Goal: Task Accomplishment & Management: Manage account settings

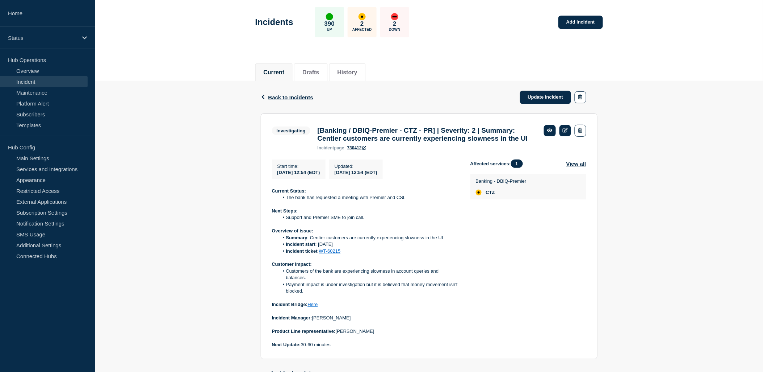
scroll to position [80, 0]
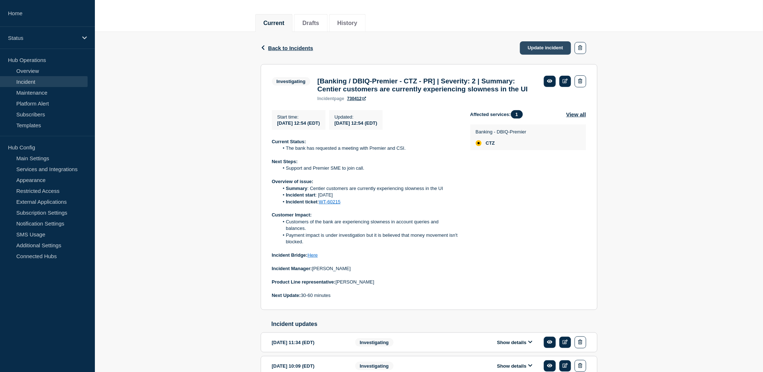
click at [550, 47] on link "Update incident" at bounding box center [545, 47] width 51 height 13
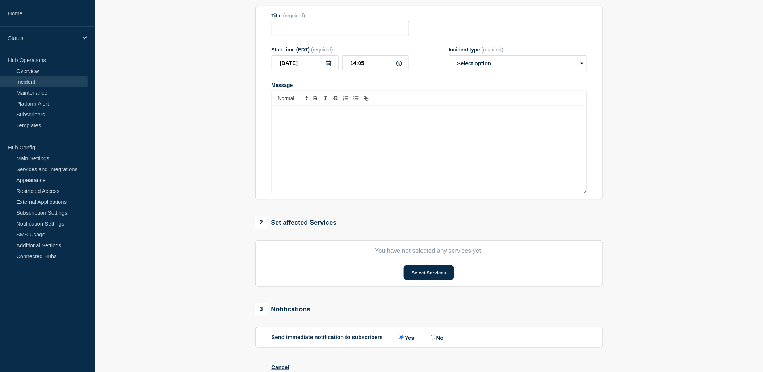
type input "[Banking / DBIQ-Premier - CTZ - PR] | Severity: 2 | Summary: Centier customers …"
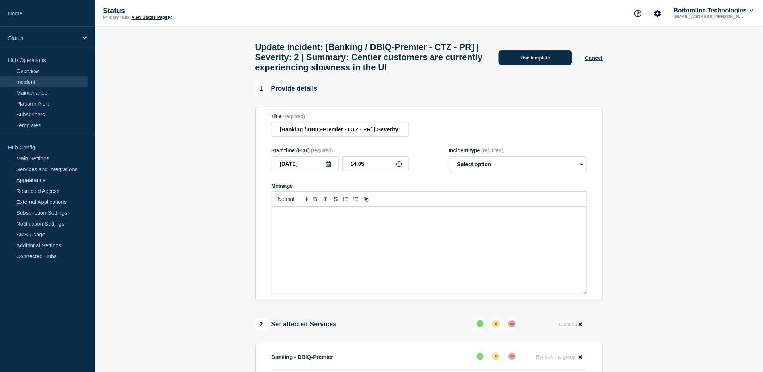
click at [523, 64] on button "Use template" at bounding box center [536, 57] width 74 height 14
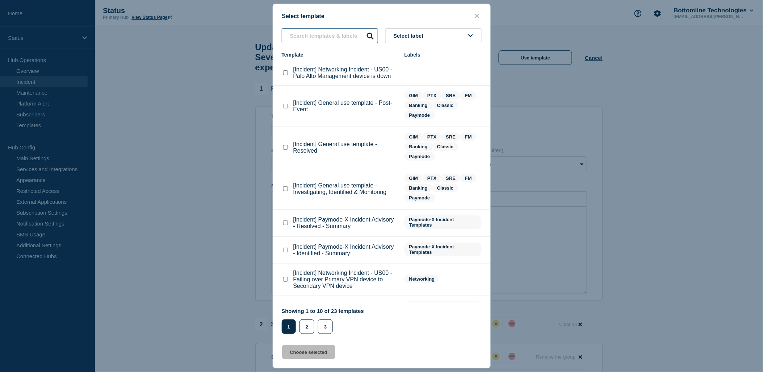
click at [324, 30] on input "text" at bounding box center [330, 35] width 96 height 15
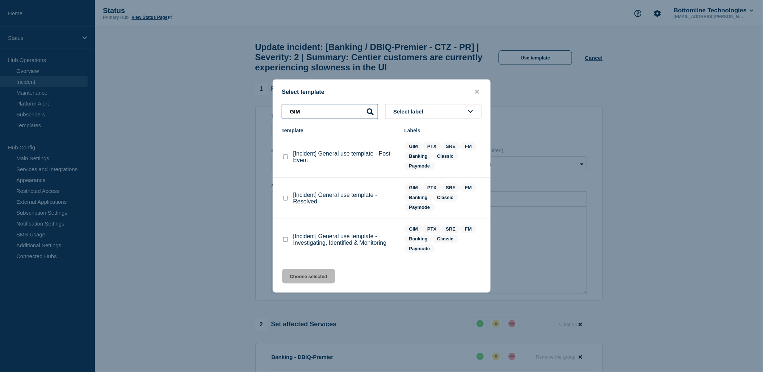
type input "GIM"
click at [288, 238] on div at bounding box center [285, 239] width 7 height 7
click at [286, 240] on checkbox"] "[Incident] General use template - Investigating, Identified & Monitoring checkb…" at bounding box center [285, 239] width 5 height 5
checkbox checkbox"] "true"
click at [308, 270] on button "Choose selected" at bounding box center [308, 276] width 53 height 14
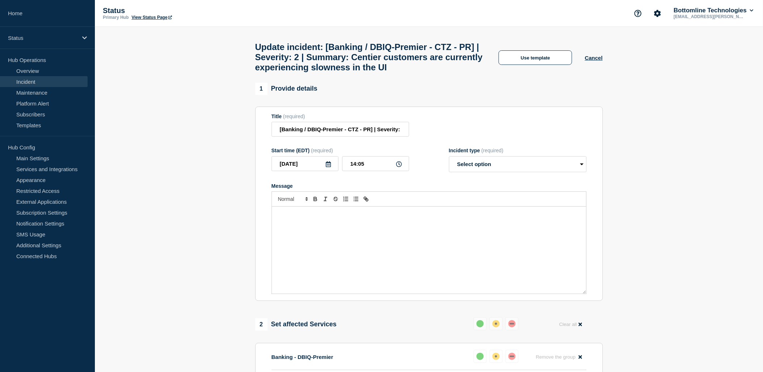
select select "investigating"
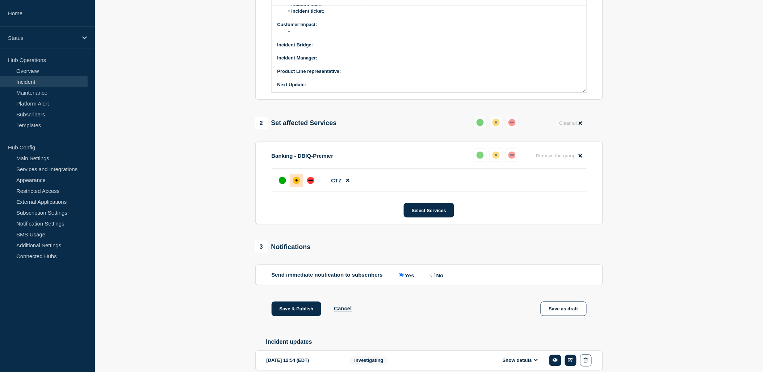
scroll to position [324, 0]
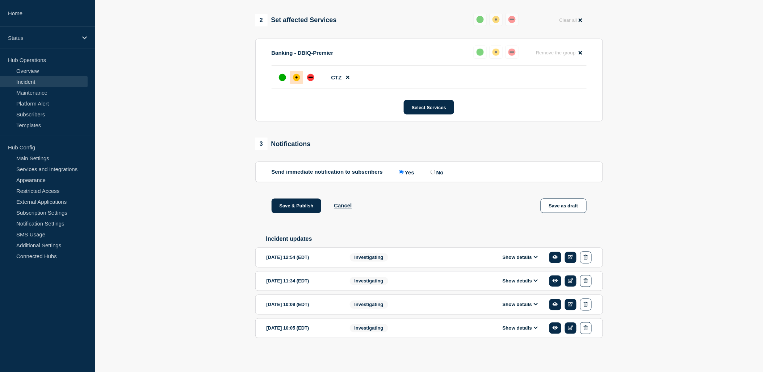
click at [512, 256] on button "Show details" at bounding box center [521, 257] width 40 height 6
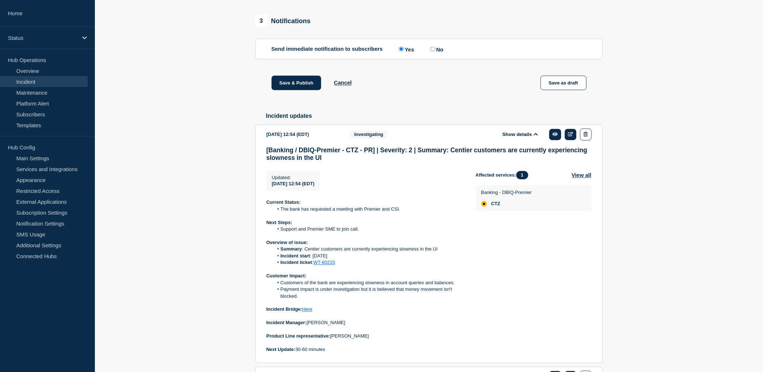
scroll to position [486, 0]
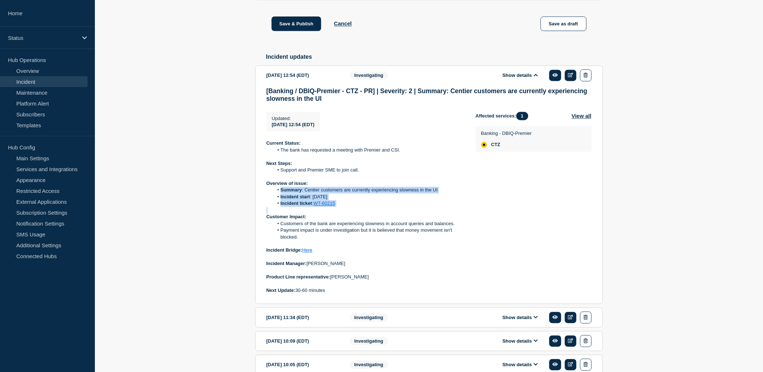
drag, startPoint x: 340, startPoint y: 229, endPoint x: 280, endPoint y: 213, distance: 62.7
click at [280, 213] on div "Current Status: The bank has requested a meeting with Premier and CSI. Next Ste…" at bounding box center [366, 217] width 198 height 154
copy ol "Summary : Centier customers are currently experiencing slowness in the UI Incid…"
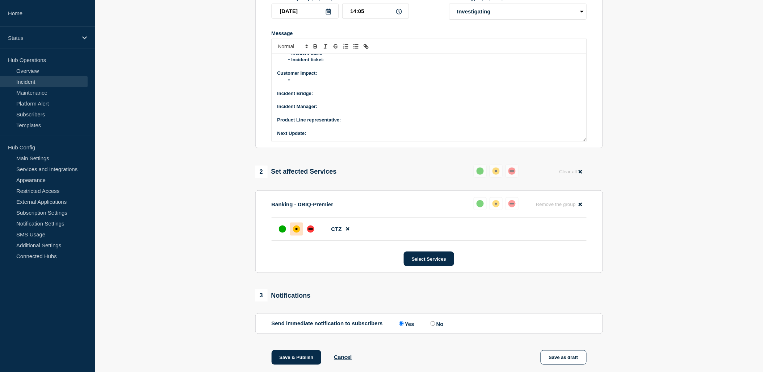
scroll to position [43, 0]
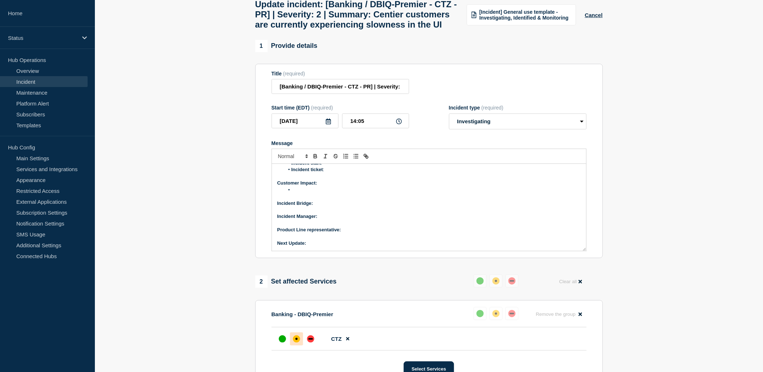
click at [305, 193] on li "Message" at bounding box center [432, 190] width 297 height 7
drag, startPoint x: 327, startPoint y: 253, endPoint x: 291, endPoint y: 237, distance: 38.8
click at [291, 237] on div "Current Status: Next Steps: Overview of issue: Summary : Incident start : Incid…" at bounding box center [429, 207] width 314 height 87
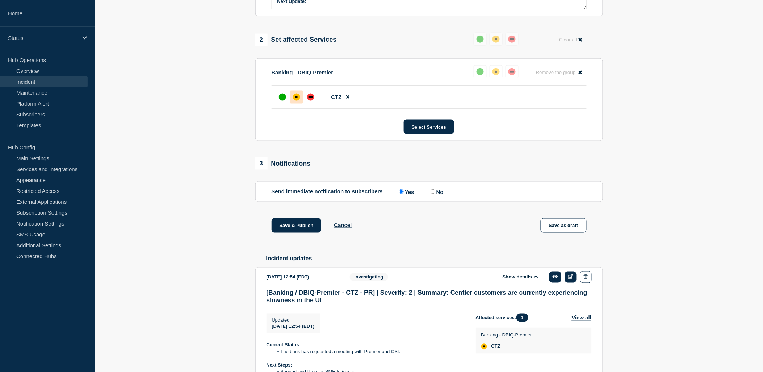
scroll to position [445, 0]
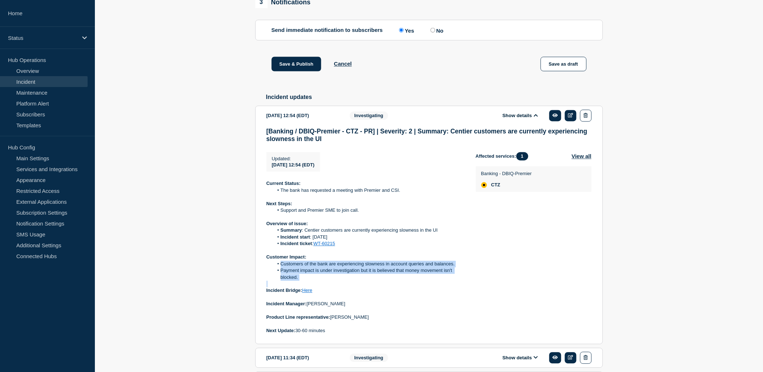
drag, startPoint x: 300, startPoint y: 301, endPoint x: 280, endPoint y: 285, distance: 24.9
click at [280, 285] on div "Current Status: The bank has requested a meeting with Premier and CSI. Next Ste…" at bounding box center [366, 257] width 198 height 154
copy ol "Customers of the bank are experiencing slowness in account queries and balances…"
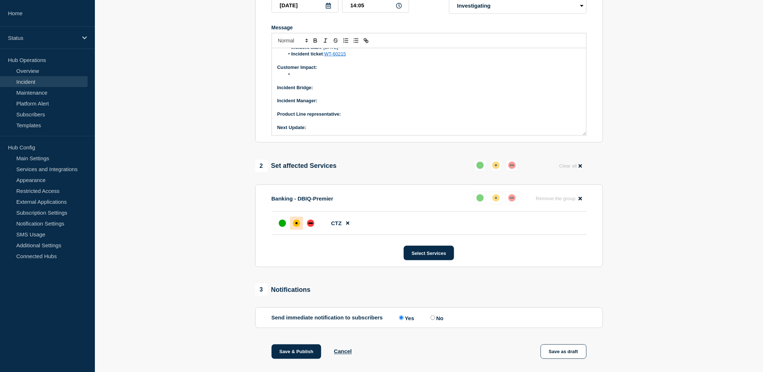
scroll to position [43, 0]
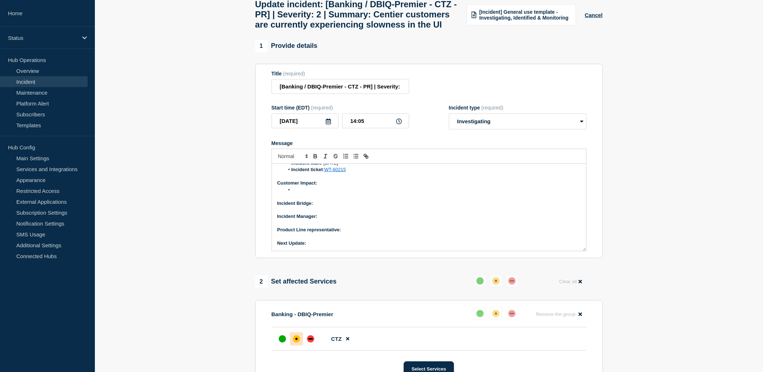
click at [294, 193] on li "Message" at bounding box center [432, 190] width 297 height 7
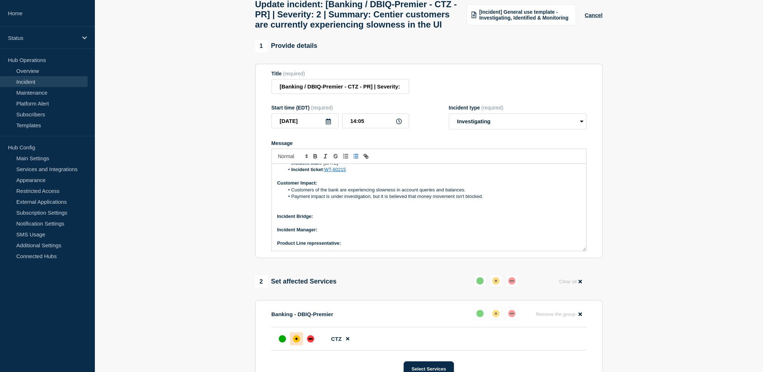
click at [486, 233] on p "Incident Manager:" at bounding box center [428, 229] width 303 height 7
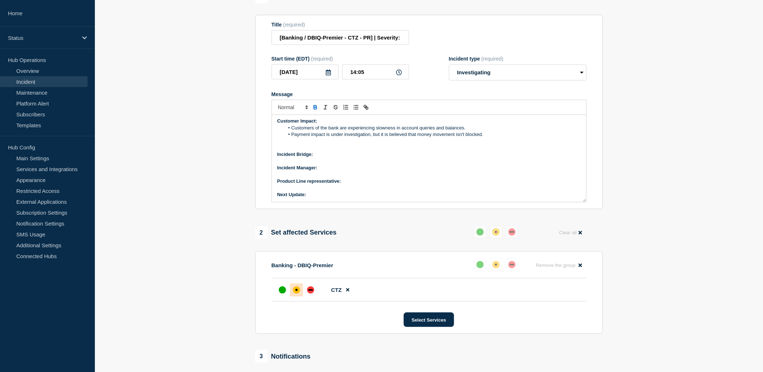
scroll to position [83, 0]
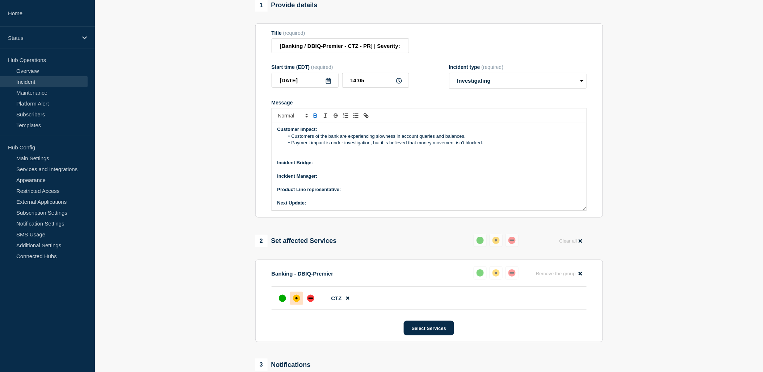
click at [315, 166] on p "Incident Bridge:" at bounding box center [428, 162] width 303 height 7
drag, startPoint x: 317, startPoint y: 180, endPoint x: 325, endPoint y: 150, distance: 31.3
click at [346, 177] on div "Current Status: Next Steps: Overview of issue: Summary : Centier customers are …" at bounding box center [429, 166] width 314 height 87
click at [374, 184] on div "Current Status: Next Steps: Overview of issue: Summary : Centier customers are …" at bounding box center [429, 166] width 314 height 87
drag, startPoint x: 350, startPoint y: 184, endPoint x: 316, endPoint y: 181, distance: 33.8
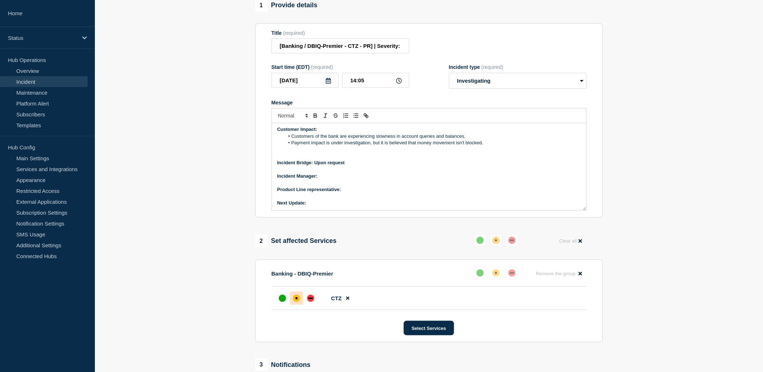
click at [316, 181] on div "Current Status: Next Steps: Overview of issue: Summary : Centier customers are …" at bounding box center [429, 166] width 314 height 87
drag, startPoint x: 318, startPoint y: 180, endPoint x: 348, endPoint y: 180, distance: 29.7
click at [348, 166] on p "Incident Bridge: Upon request" at bounding box center [428, 162] width 303 height 7
drag, startPoint x: 315, startPoint y: 135, endPoint x: 332, endPoint y: 158, distance: 28.3
click at [316, 119] on icon "Toggle bold text" at bounding box center [315, 115] width 7 height 7
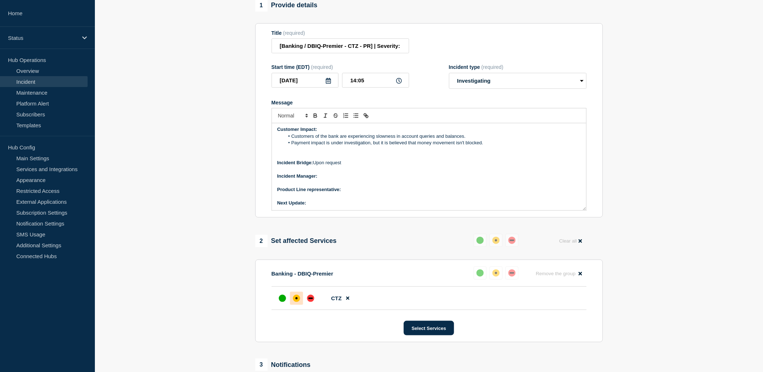
click at [369, 186] on p "Message" at bounding box center [428, 183] width 303 height 7
click at [335, 179] on p "Incident Manager:" at bounding box center [428, 176] width 303 height 7
drag, startPoint x: 320, startPoint y: 194, endPoint x: 353, endPoint y: 194, distance: 33.3
click at [353, 179] on p "Incident Manager: Polo Maramba" at bounding box center [428, 176] width 303 height 7
click at [314, 119] on icon "Toggle bold text" at bounding box center [315, 115] width 7 height 7
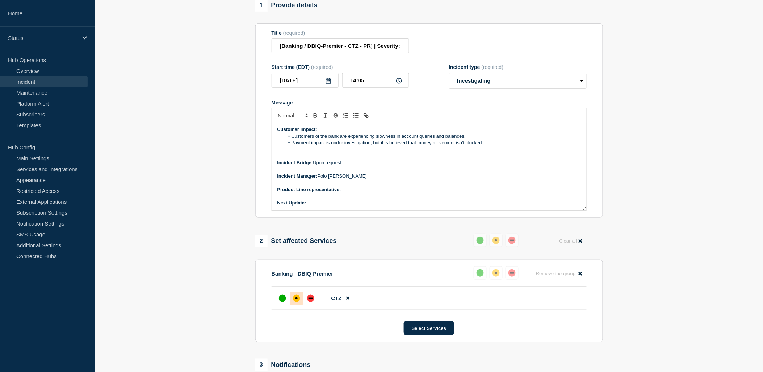
click at [324, 210] on div "Current Status: Next Steps: Overview of issue: Summary : Centier customers are …" at bounding box center [429, 166] width 314 height 87
drag, startPoint x: 312, startPoint y: 221, endPoint x: 349, endPoint y: 221, distance: 36.9
click at [349, 206] on p "Next Update: On major update" at bounding box center [428, 203] width 303 height 7
click at [314, 117] on icon "Toggle bold text" at bounding box center [315, 117] width 3 height 2
click at [352, 193] on p "Product Line representative:" at bounding box center [428, 189] width 303 height 7
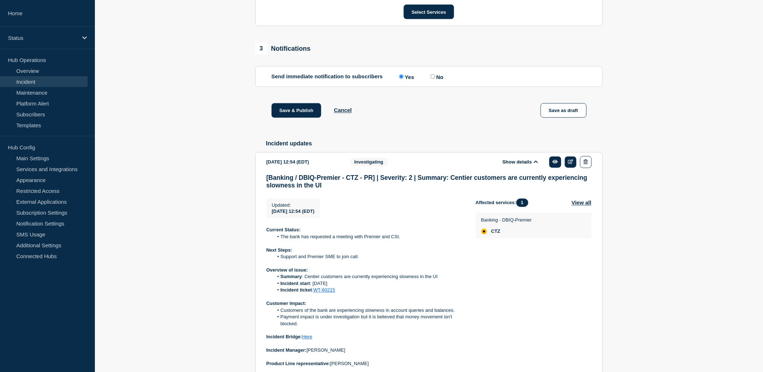
scroll to position [445, 0]
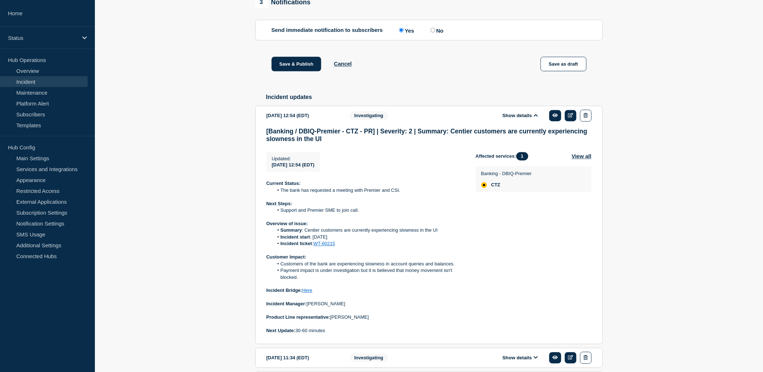
drag, startPoint x: 381, startPoint y: 338, endPoint x: 332, endPoint y: 341, distance: 49.4
click at [332, 321] on p "Product Line representative: Surya Swamynathan" at bounding box center [366, 317] width 198 height 7
drag, startPoint x: 332, startPoint y: 341, endPoint x: 340, endPoint y: 337, distance: 8.4
copy p "[PERSON_NAME]"
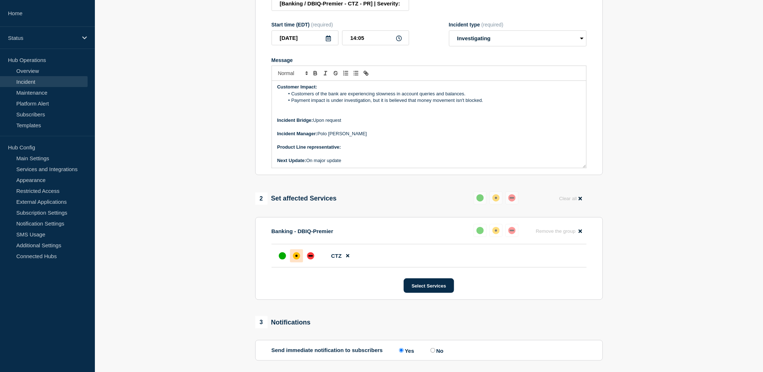
scroll to position [123, 0]
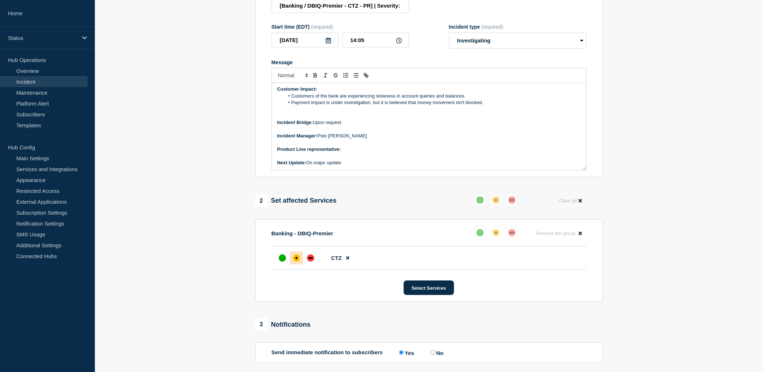
click at [353, 152] on p "Product Line representative:" at bounding box center [428, 149] width 303 height 7
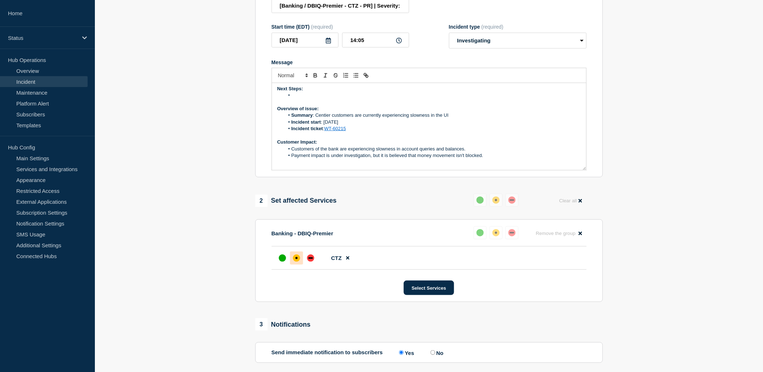
scroll to position [0, 0]
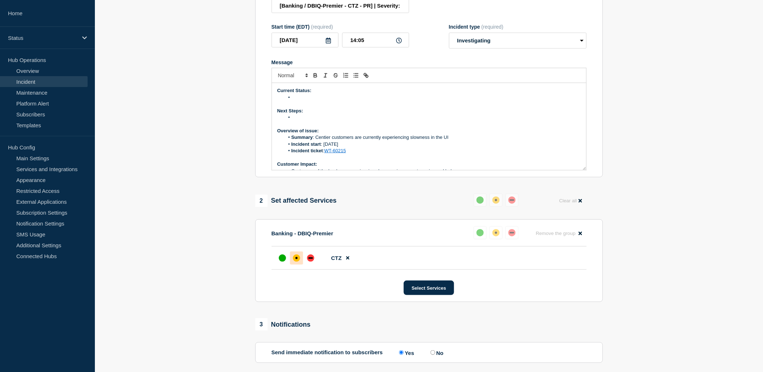
click at [300, 101] on li "Message" at bounding box center [432, 97] width 297 height 7
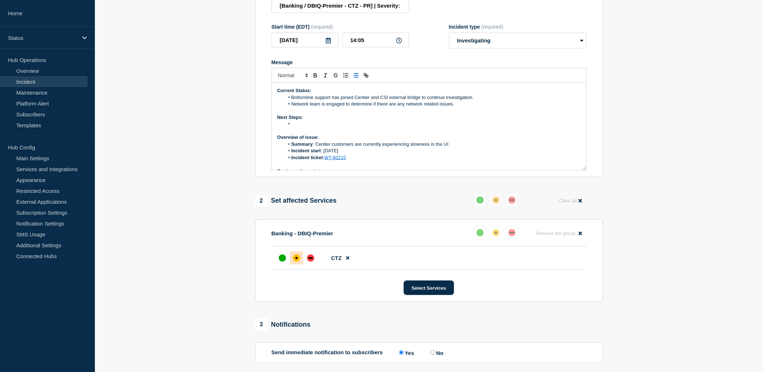
click at [301, 127] on li "Message" at bounding box center [432, 124] width 297 height 7
click at [303, 121] on p "Next Steps:" at bounding box center [428, 117] width 303 height 7
click at [300, 134] on p "Message" at bounding box center [428, 130] width 303 height 7
click at [301, 127] on li "Message" at bounding box center [432, 124] width 297 height 7
drag, startPoint x: 463, startPoint y: 123, endPoint x: 292, endPoint y: 124, distance: 170.9
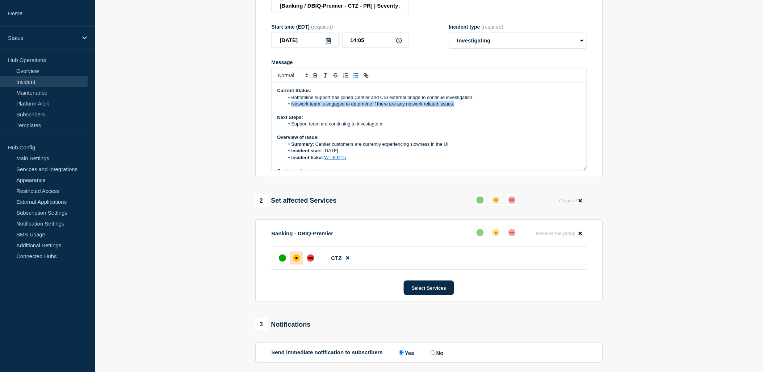
click at [292, 107] on li "Network team is engaged to determine if there are any network related issues." at bounding box center [432, 104] width 297 height 7
copy li "Network team is engaged to determine if there are any network related issues."
click at [411, 134] on p "Message" at bounding box center [428, 130] width 303 height 7
drag, startPoint x: 456, startPoint y: 125, endPoint x: 291, endPoint y: 125, distance: 165.5
click at [291, 107] on li "Network team is engaged to determine if there are any network related issues." at bounding box center [432, 104] width 297 height 7
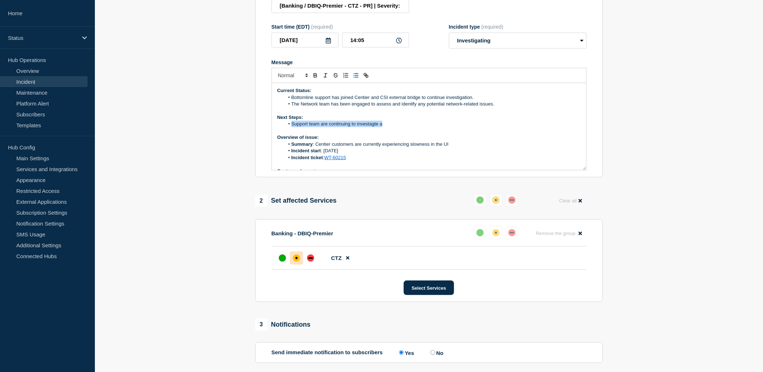
drag, startPoint x: 390, startPoint y: 145, endPoint x: 288, endPoint y: 142, distance: 101.8
click at [288, 127] on li "Support team are continuing to investagte a" at bounding box center [432, 124] width 297 height 7
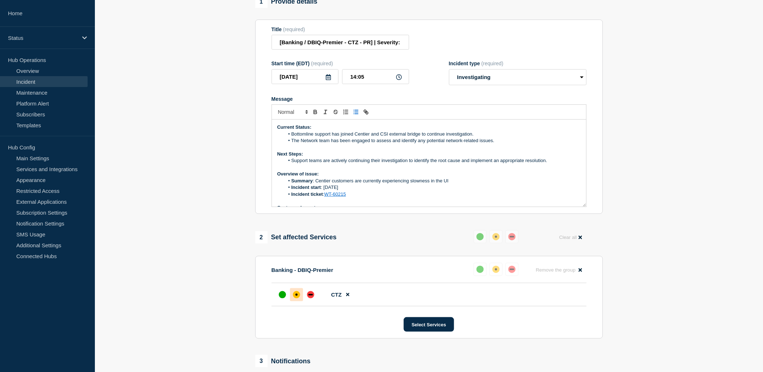
scroll to position [83, 0]
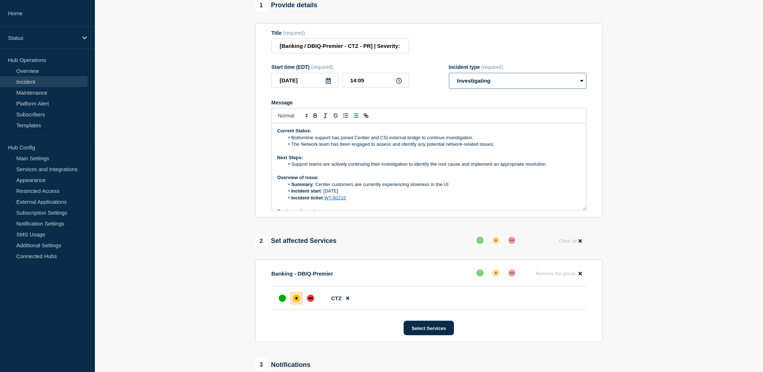
click at [504, 89] on select "Select option Investigating Identified Monitoring Resolved" at bounding box center [518, 81] width 138 height 16
click at [465, 188] on li "Summary : Centier customers are currently experiencing slowness in the UI" at bounding box center [432, 184] width 297 height 7
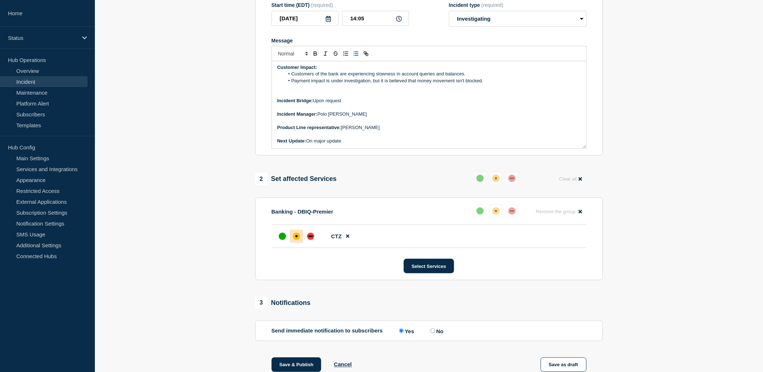
scroll to position [141, 0]
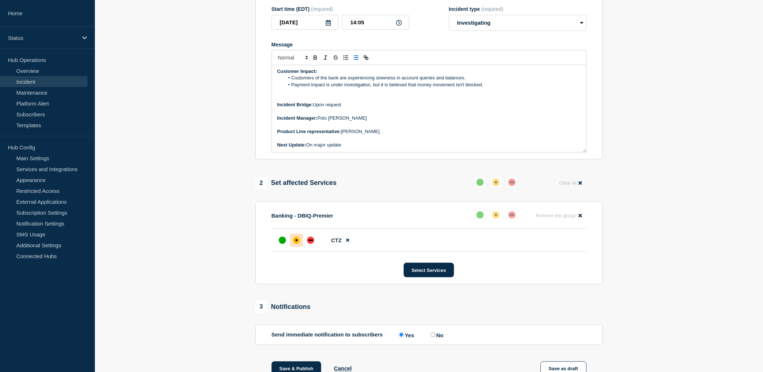
click at [50, 81] on link "Incident" at bounding box center [44, 81] width 88 height 11
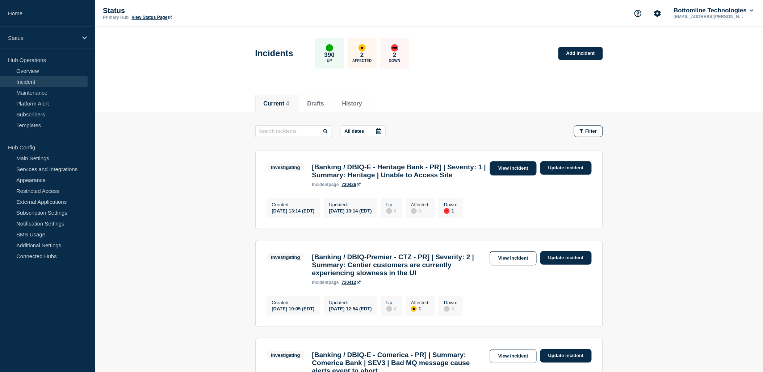
click at [518, 166] on link "View incident" at bounding box center [513, 168] width 47 height 14
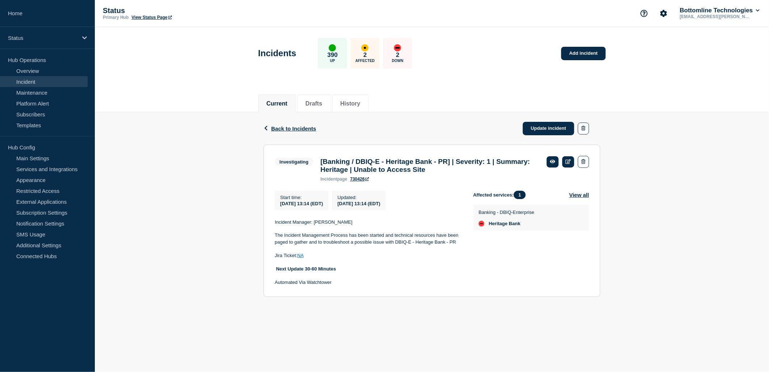
click at [38, 80] on link "Incident" at bounding box center [44, 81] width 88 height 11
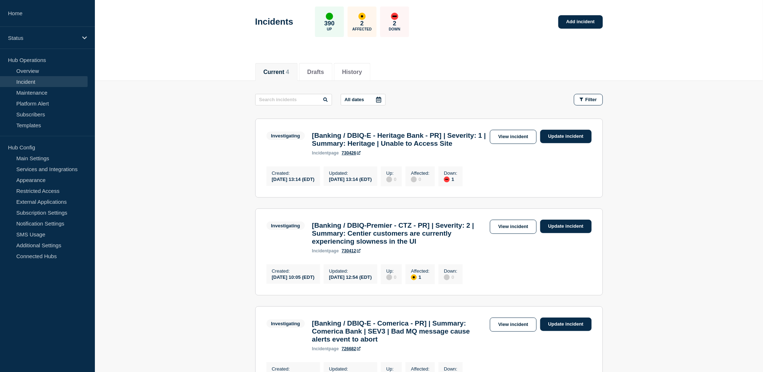
scroll to position [80, 0]
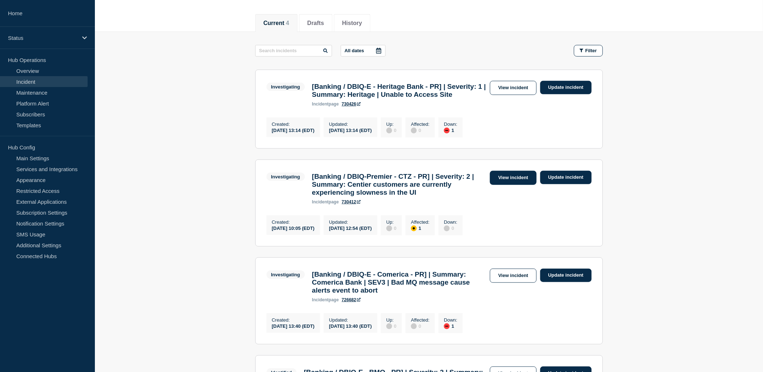
click at [518, 185] on link "View incident" at bounding box center [513, 178] width 47 height 14
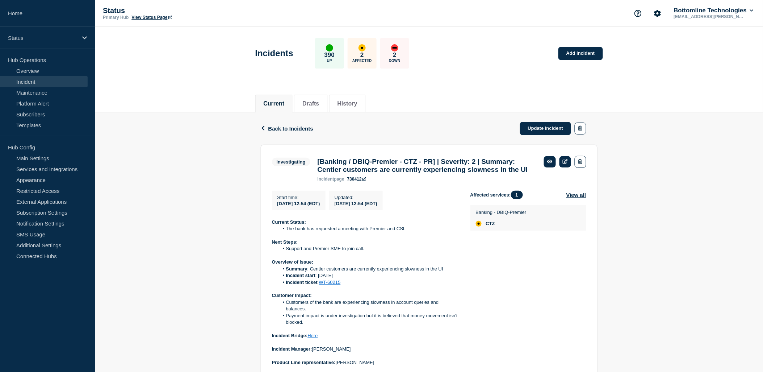
click at [35, 82] on link "Incident" at bounding box center [44, 81] width 88 height 11
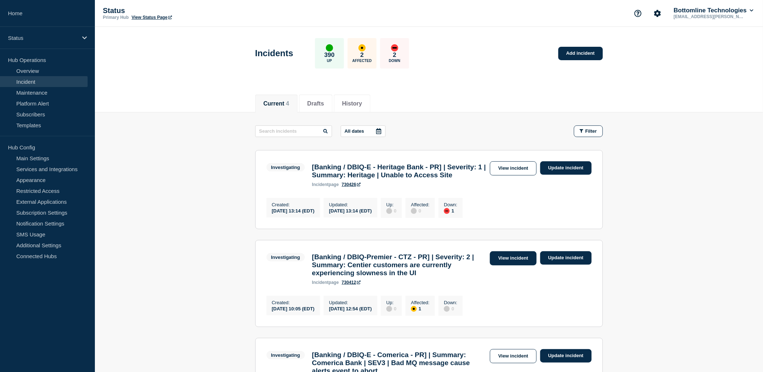
click at [511, 265] on link "View incident" at bounding box center [513, 258] width 47 height 14
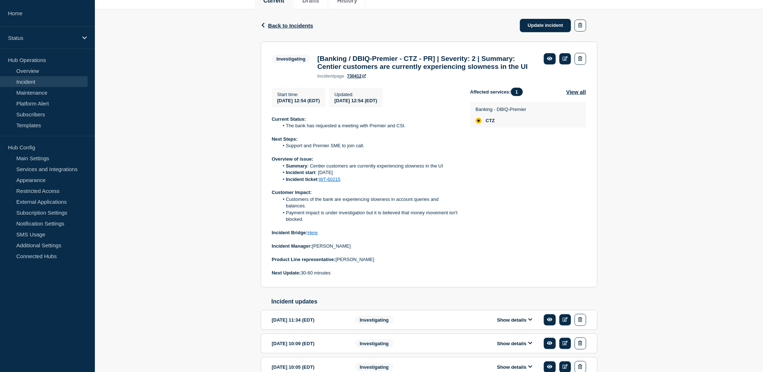
scroll to position [35, 0]
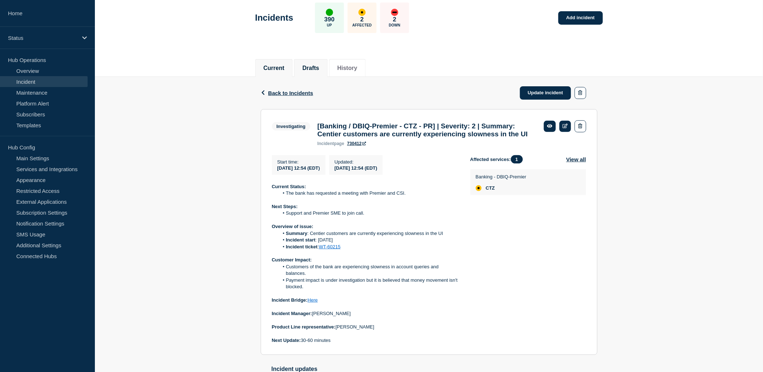
click at [322, 71] on li "Drafts" at bounding box center [310, 68] width 33 height 18
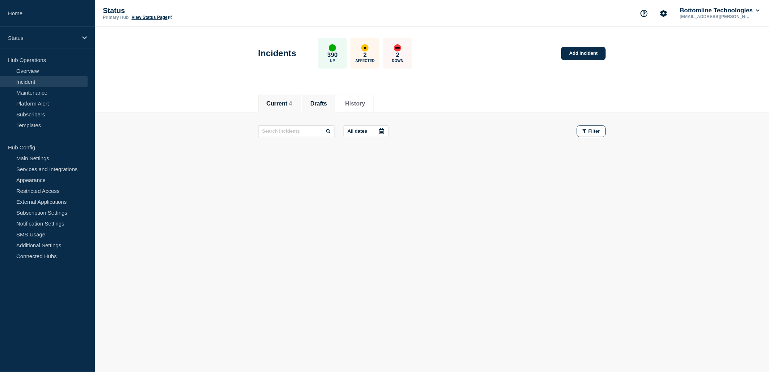
click at [285, 106] on button "Current 4" at bounding box center [280, 103] width 26 height 7
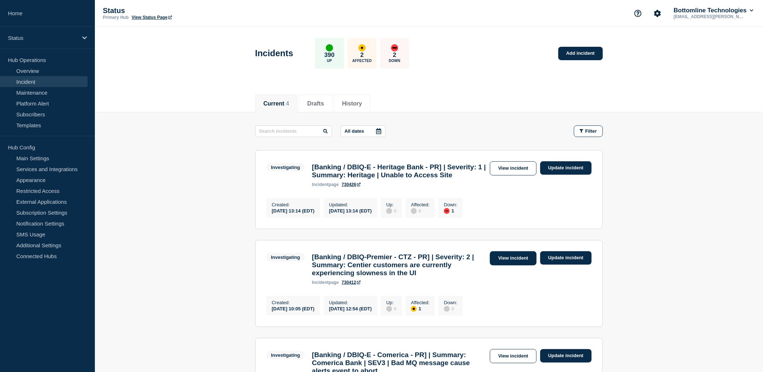
click at [508, 265] on link "View incident" at bounding box center [513, 258] width 47 height 14
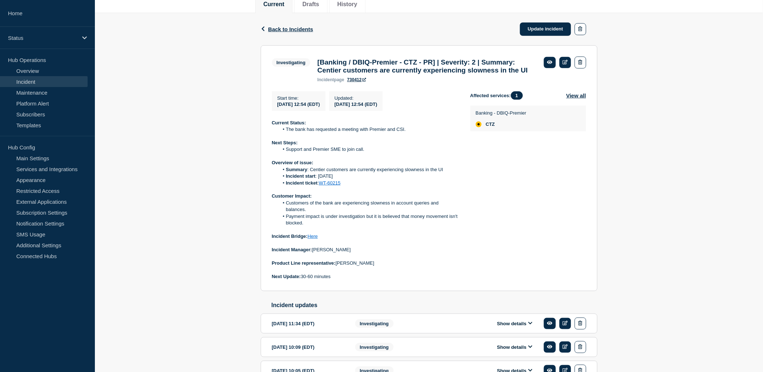
scroll to position [121, 0]
